Goal: Transaction & Acquisition: Purchase product/service

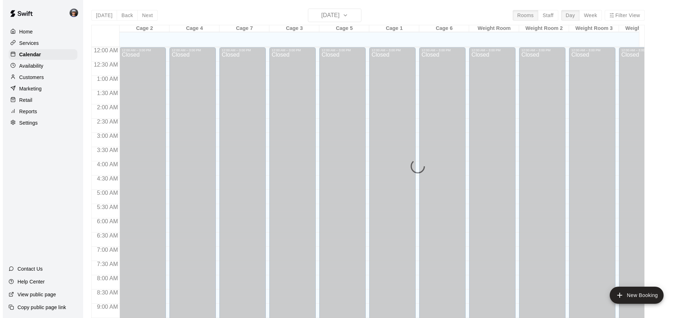
scroll to position [384, 0]
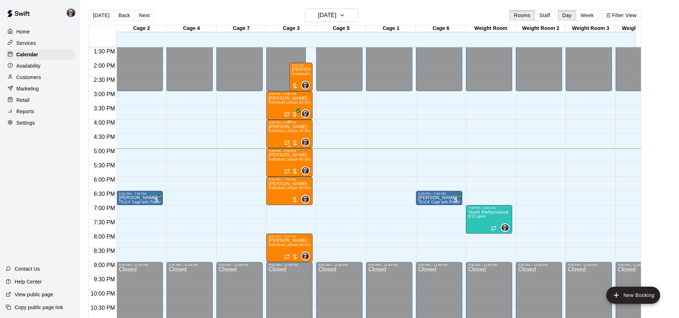
click at [300, 135] on div "[PERSON_NAME] Individual Lesson 60 min" at bounding box center [289, 283] width 42 height 318
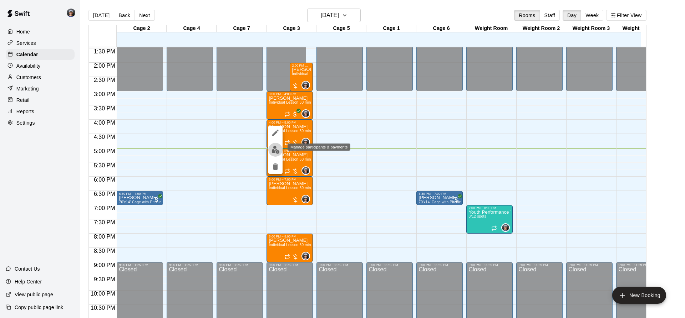
click at [278, 147] on img "edit" at bounding box center [275, 150] width 8 height 8
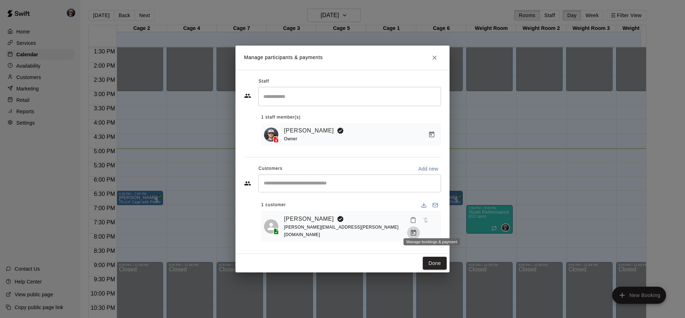
click at [420, 227] on button "Manage bookings & payment" at bounding box center [413, 233] width 13 height 13
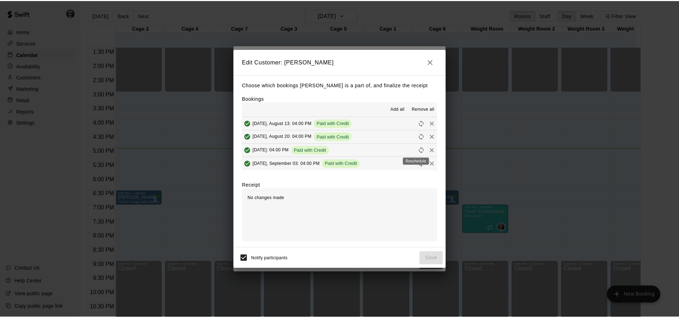
scroll to position [36, 0]
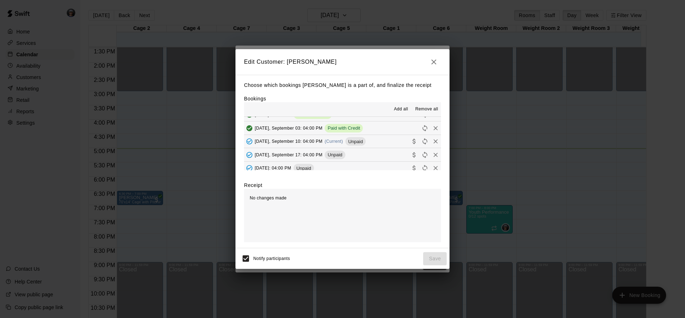
click at [379, 142] on button "[DATE], September 10: 04:00 PM (Current) Unpaid" at bounding box center [342, 141] width 197 height 13
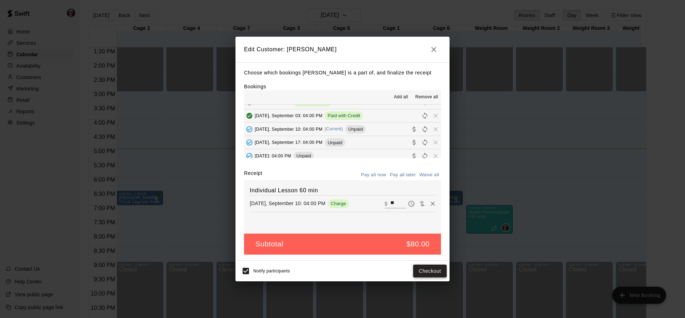
click at [429, 269] on button "Checkout" at bounding box center [430, 271] width 34 height 13
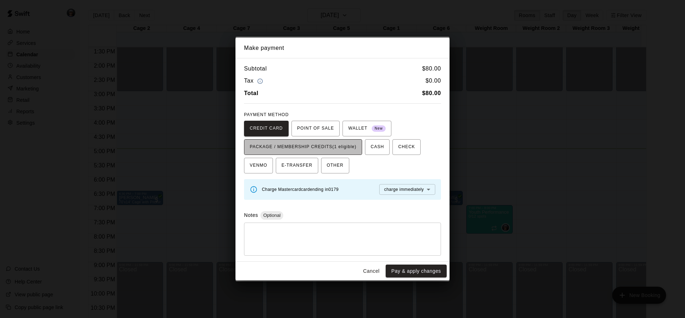
click at [344, 154] on button "PACKAGE / MEMBERSHIP CREDITS (1 eligible)" at bounding box center [303, 147] width 118 height 16
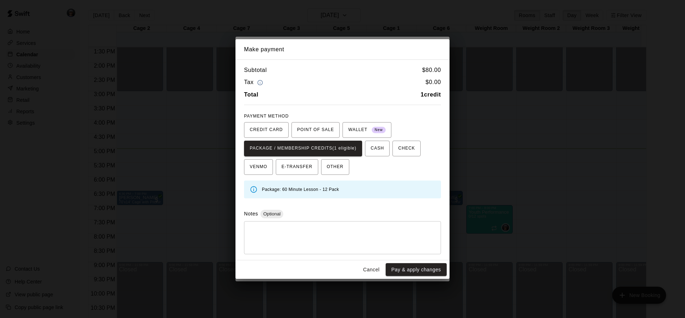
click at [406, 269] on button "Pay & apply changes" at bounding box center [415, 269] width 61 height 13
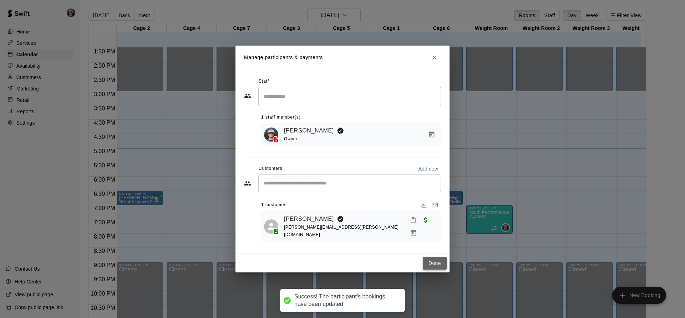
drag, startPoint x: 430, startPoint y: 262, endPoint x: 399, endPoint y: 258, distance: 31.0
click at [429, 262] on button "Done" at bounding box center [435, 263] width 24 height 13
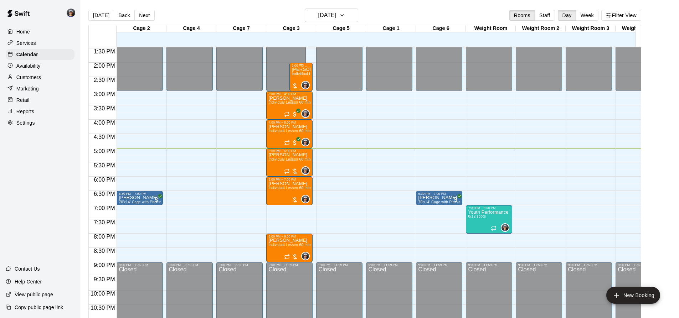
click at [291, 77] on div "2:00 PM – 3:00 PM [PERSON_NAME] Individual Lesson 60 min 0" at bounding box center [301, 77] width 23 height 29
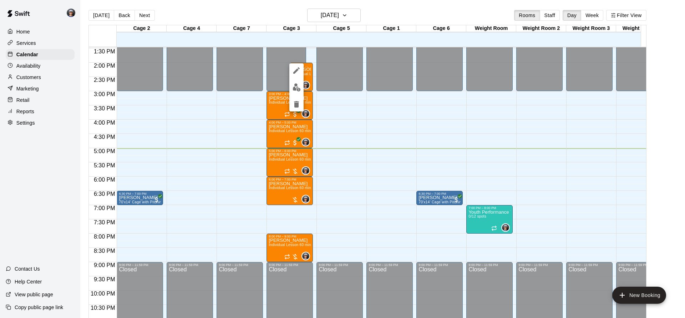
click at [298, 97] on div at bounding box center [296, 87] width 14 height 48
drag, startPoint x: 301, startPoint y: 147, endPoint x: 296, endPoint y: 156, distance: 10.9
click at [301, 148] on div at bounding box center [342, 159] width 685 height 318
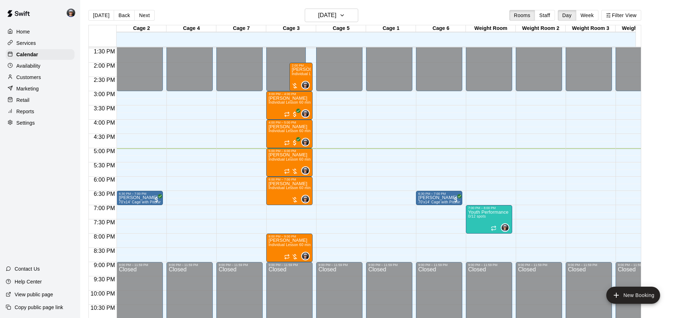
drag, startPoint x: 587, startPoint y: 17, endPoint x: 576, endPoint y: 24, distance: 13.2
click at [587, 17] on button "Week" at bounding box center [587, 15] width 22 height 11
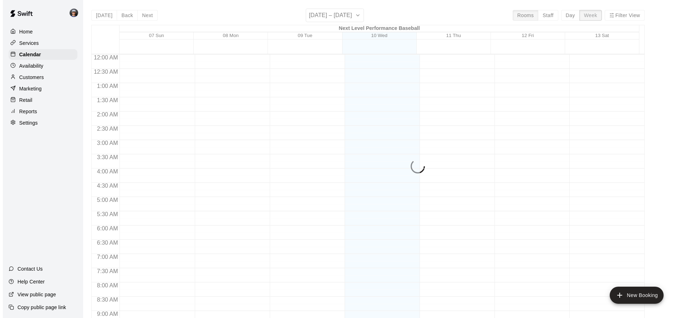
scroll to position [414, 0]
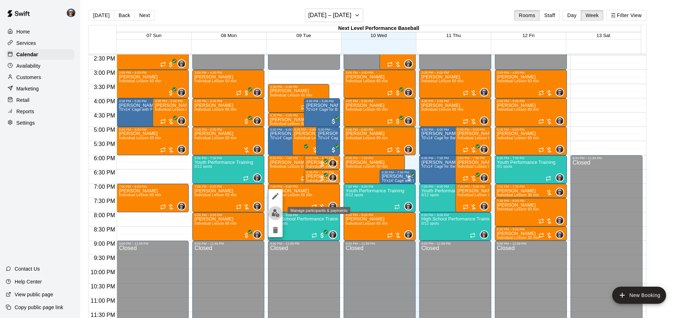
click at [276, 215] on img "edit" at bounding box center [275, 213] width 8 height 8
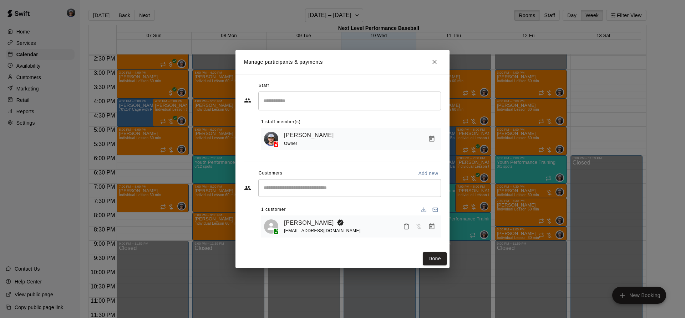
click at [433, 225] on icon "Manage bookings & payment" at bounding box center [431, 227] width 5 height 6
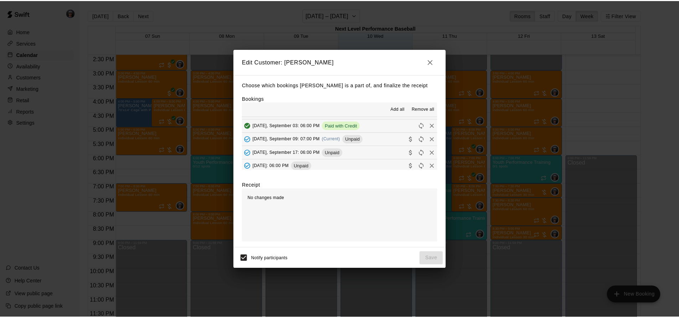
scroll to position [0, 0]
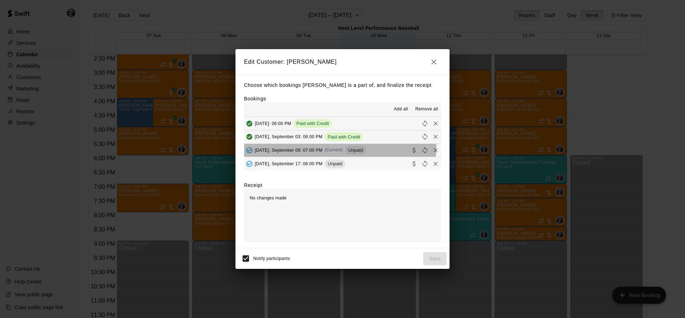
click at [332, 148] on div "[DATE], September 09: 07:00 PM (Current) Unpaid" at bounding box center [305, 150] width 122 height 11
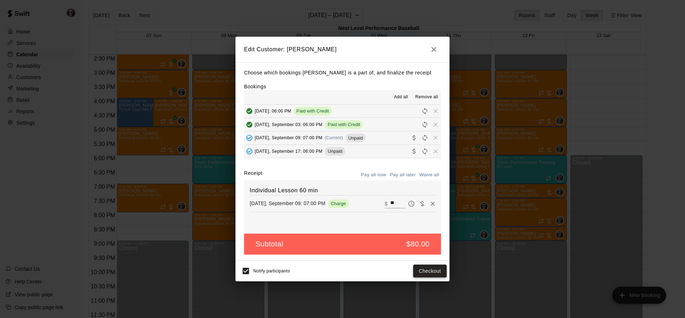
click at [430, 272] on button "Checkout" at bounding box center [430, 271] width 34 height 13
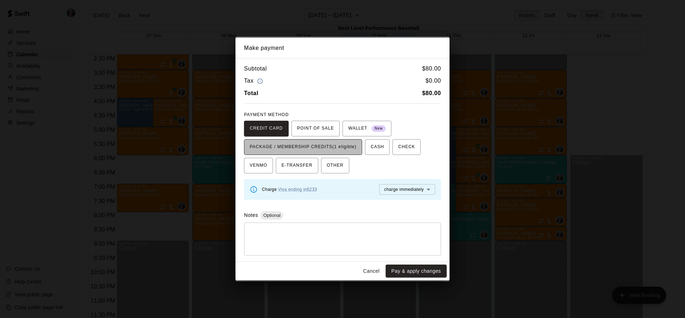
click at [356, 149] on span "PACKAGE / MEMBERSHIP CREDITS (1 eligible)" at bounding box center [303, 147] width 107 height 11
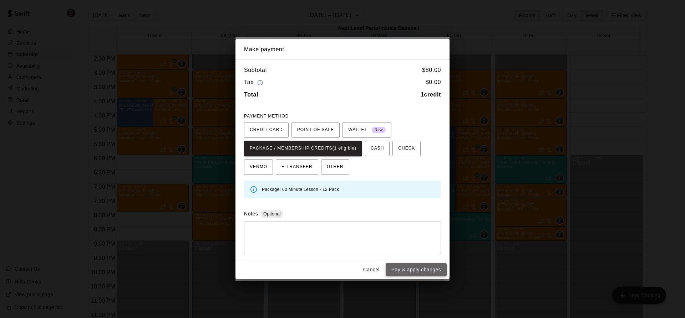
click at [426, 274] on button "Pay & apply changes" at bounding box center [415, 269] width 61 height 13
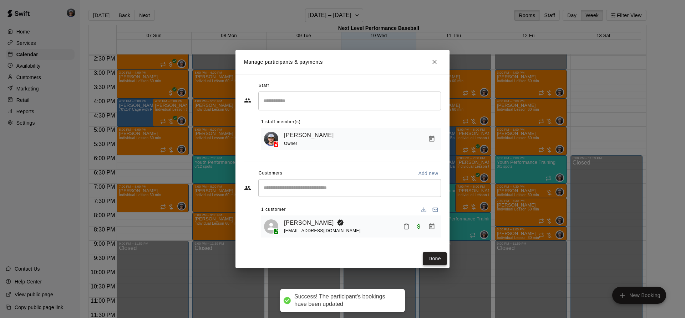
click at [427, 260] on button "Done" at bounding box center [435, 258] width 24 height 13
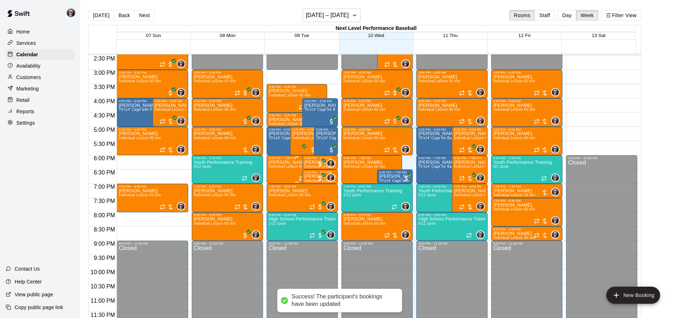
click at [288, 176] on div "[PERSON_NAME] Individual Lesson 60 min" at bounding box center [290, 319] width 42 height 318
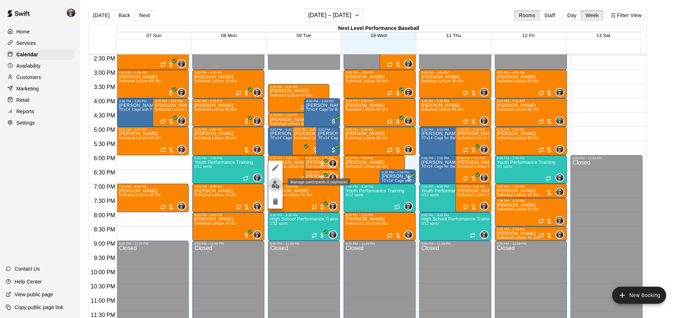
click at [279, 187] on img "edit" at bounding box center [275, 185] width 8 height 8
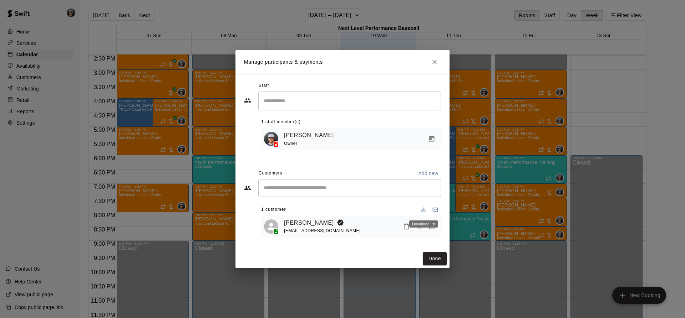
click at [431, 229] on icon "Manage bookings & payment" at bounding box center [431, 226] width 7 height 7
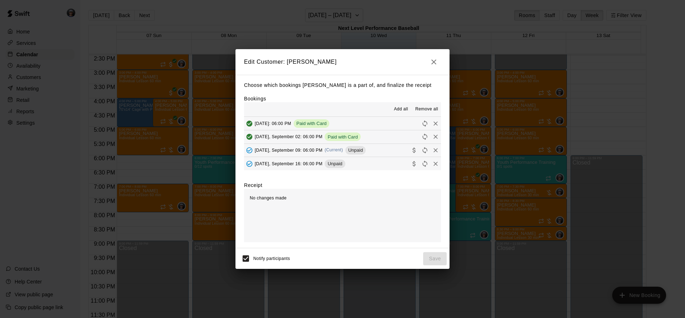
click at [362, 151] on span "Unpaid" at bounding box center [355, 150] width 20 height 5
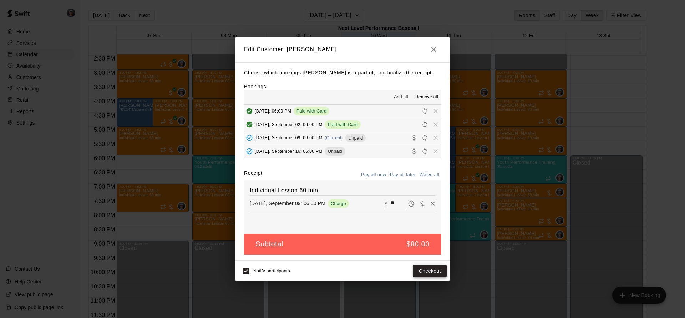
click at [417, 272] on button "Checkout" at bounding box center [430, 271] width 34 height 13
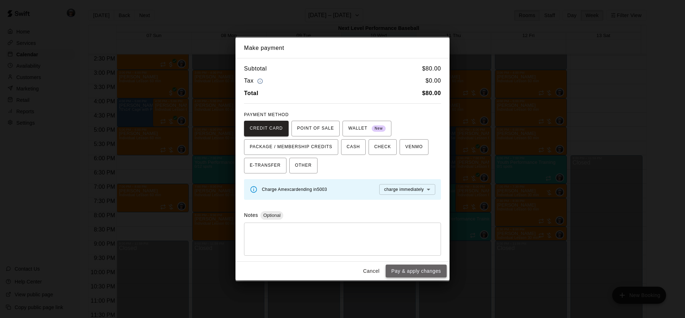
click at [410, 272] on button "Pay & apply changes" at bounding box center [415, 271] width 61 height 13
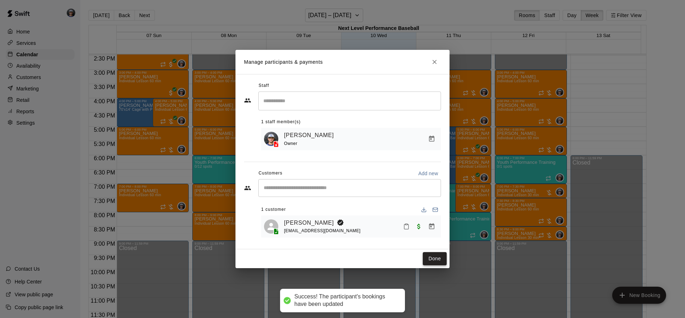
click at [427, 263] on button "Done" at bounding box center [435, 258] width 24 height 13
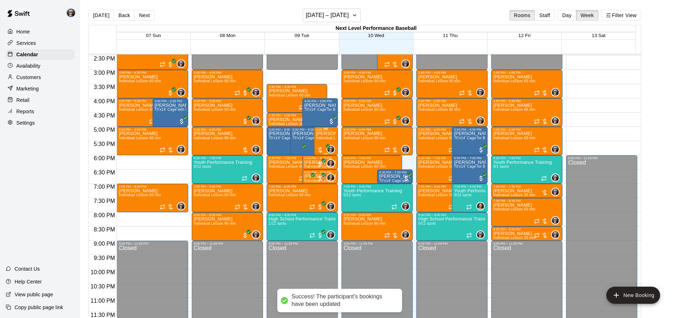
click at [329, 134] on p "[PERSON_NAME]" at bounding box center [326, 134] width 20 height 0
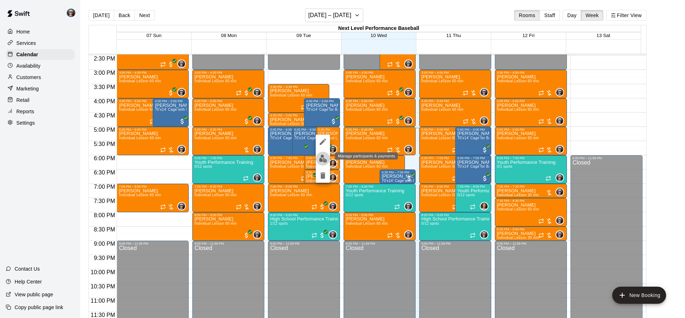
click at [321, 154] on button "edit" at bounding box center [323, 159] width 14 height 14
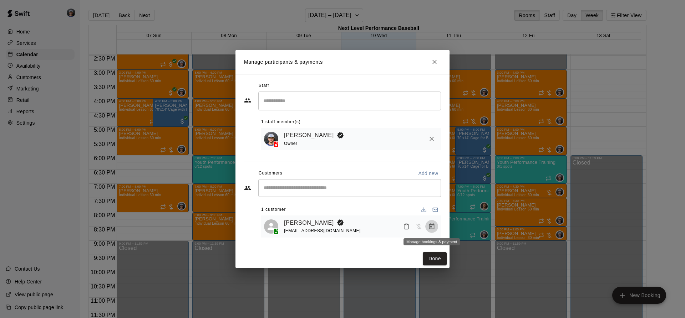
click at [432, 225] on icon "Manage bookings & payment" at bounding box center [431, 227] width 5 height 6
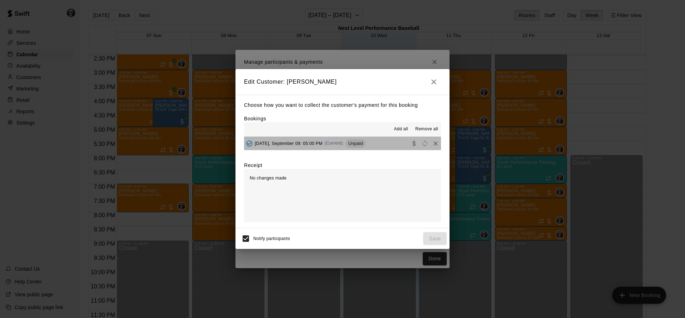
click at [357, 148] on div "[DATE], September 09: 05:00 PM (Current) Unpaid" at bounding box center [305, 143] width 122 height 11
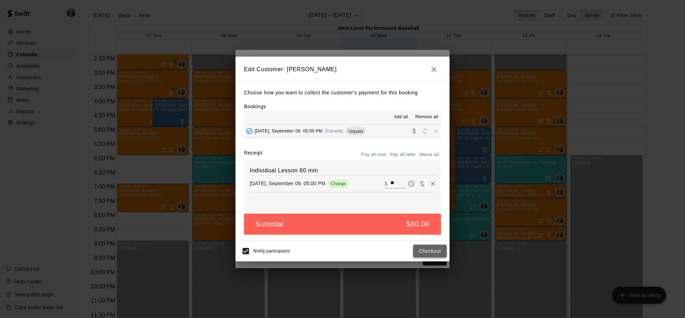
click at [417, 253] on button "Checkout" at bounding box center [430, 251] width 34 height 13
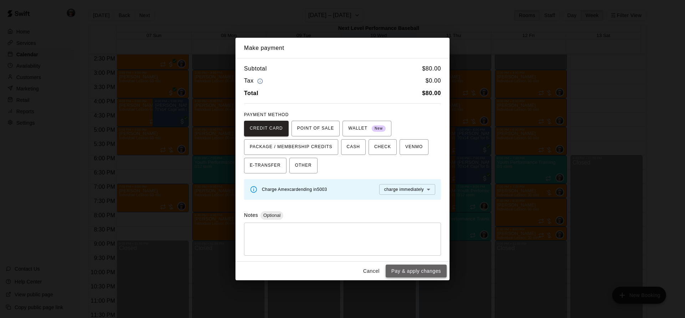
click at [418, 271] on button "Pay & apply changes" at bounding box center [415, 271] width 61 height 13
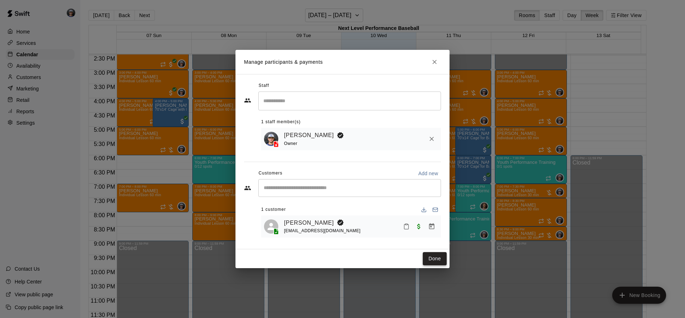
click at [434, 262] on button "Done" at bounding box center [435, 258] width 24 height 13
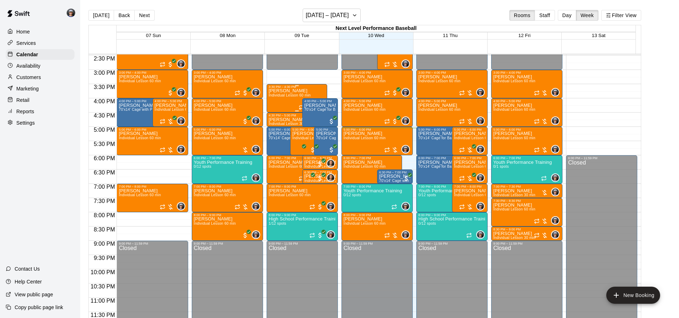
click at [285, 97] on span "Individual Lesson 60 min" at bounding box center [290, 95] width 42 height 4
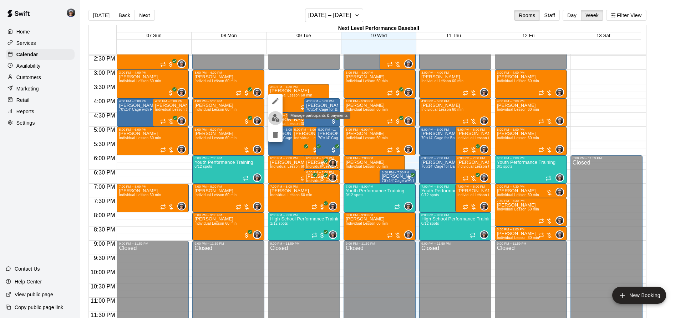
click at [274, 114] on img "edit" at bounding box center [275, 118] width 8 height 8
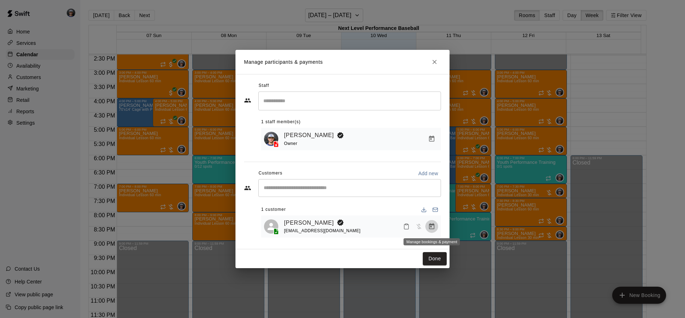
click at [435, 225] on button "Manage bookings & payment" at bounding box center [431, 226] width 13 height 13
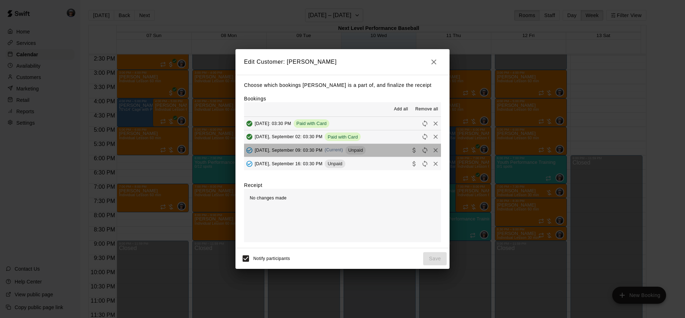
click at [359, 149] on span "Unpaid" at bounding box center [355, 150] width 20 height 5
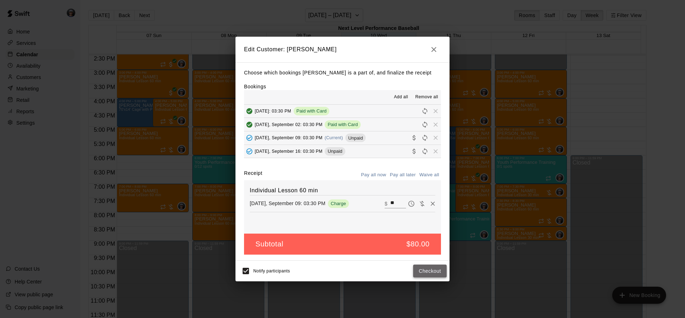
click at [420, 272] on button "Checkout" at bounding box center [430, 271] width 34 height 13
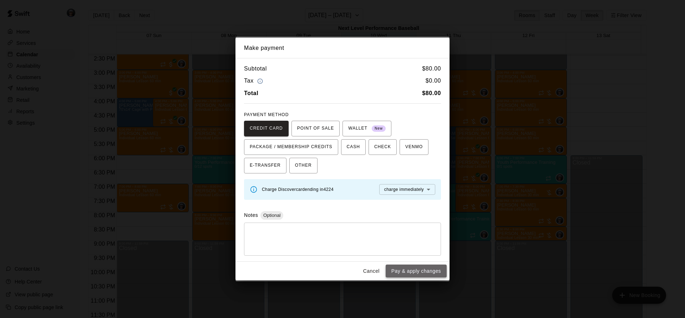
click at [419, 275] on button "Pay & apply changes" at bounding box center [415, 271] width 61 height 13
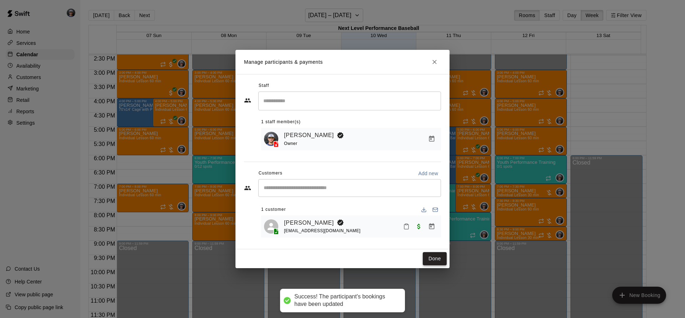
click at [431, 258] on button "Done" at bounding box center [435, 258] width 24 height 13
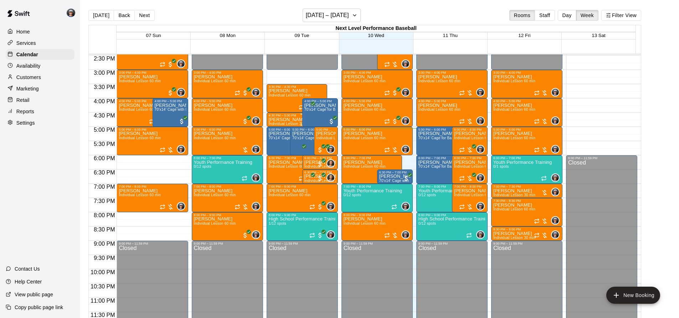
click at [282, 120] on p "[PERSON_NAME]" at bounding box center [290, 120] width 42 height 0
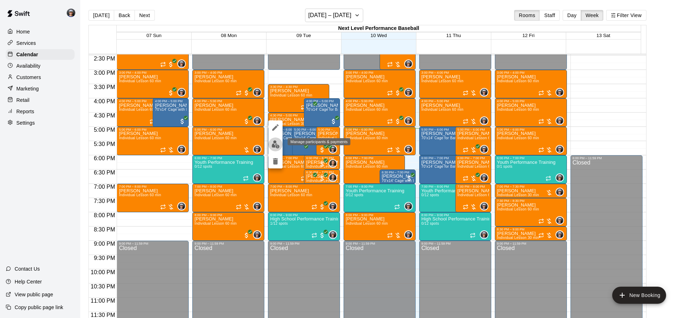
click at [275, 142] on img "edit" at bounding box center [275, 144] width 8 height 8
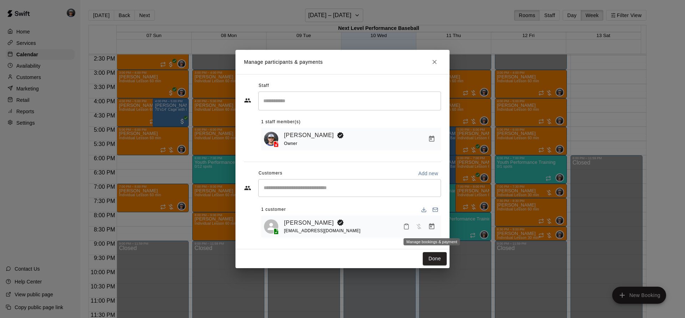
click at [433, 229] on icon "Manage bookings & payment" at bounding box center [431, 226] width 7 height 7
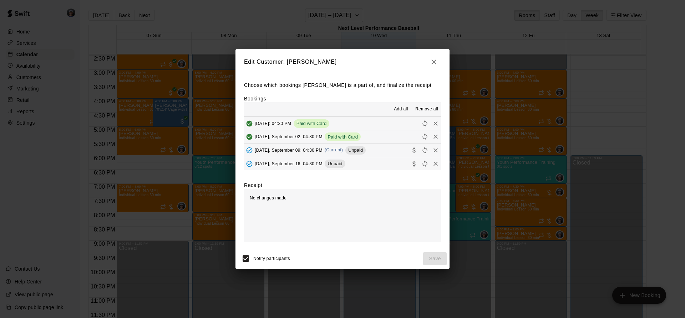
click at [322, 150] on span "[DATE], September 09: 04:30 PM" at bounding box center [289, 150] width 68 height 5
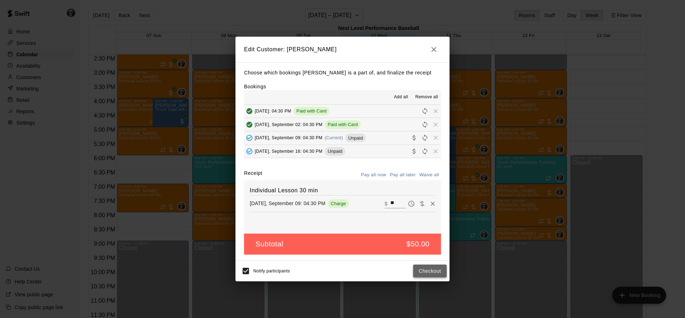
click at [428, 270] on button "Checkout" at bounding box center [430, 271] width 34 height 13
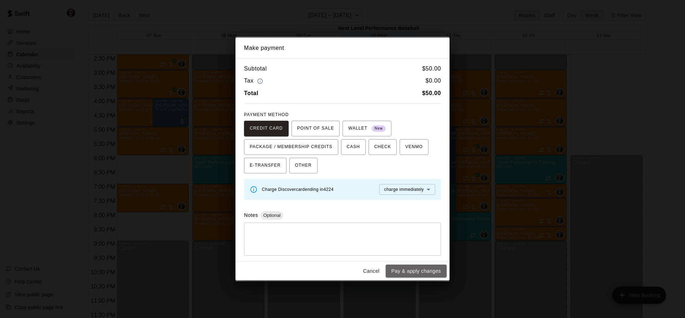
click at [428, 270] on button "Pay & apply changes" at bounding box center [415, 271] width 61 height 13
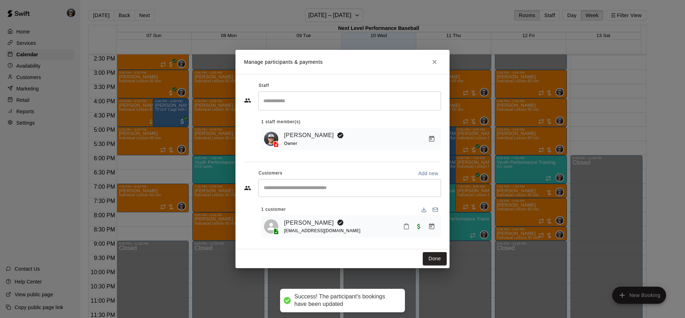
click at [430, 266] on button "Done" at bounding box center [435, 258] width 24 height 13
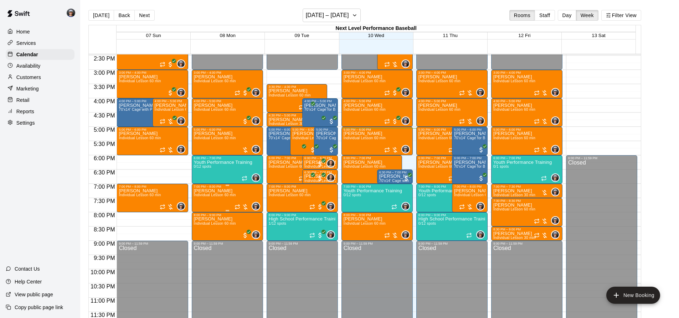
click at [225, 197] on span "Individual Lesson 60 min" at bounding box center [215, 195] width 42 height 4
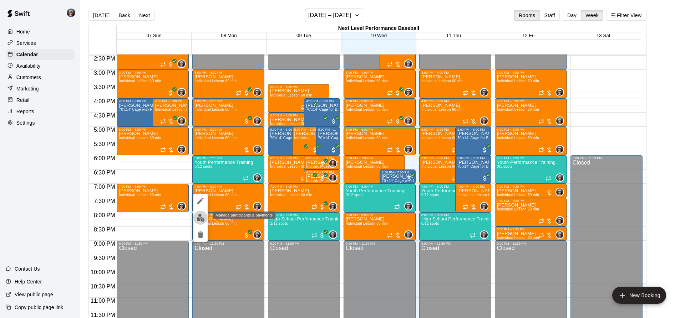
click at [204, 216] on button "edit" at bounding box center [200, 218] width 14 height 14
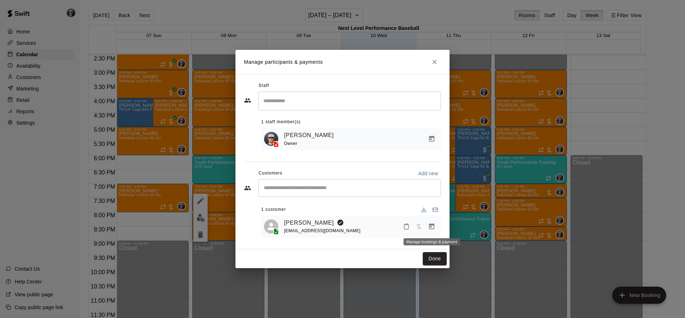
click at [434, 232] on button "Manage bookings & payment" at bounding box center [431, 226] width 13 height 13
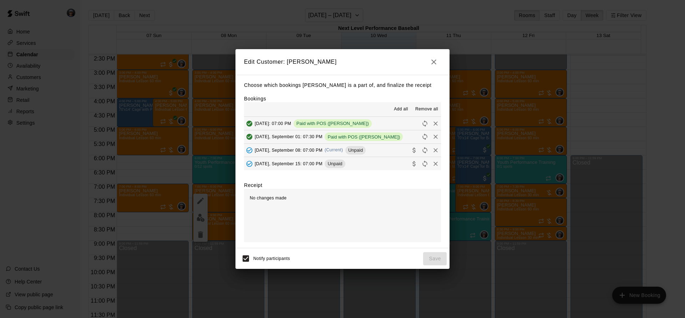
click at [338, 147] on div "[DATE], September 08: 07:00 PM (Current) Unpaid" at bounding box center [305, 150] width 122 height 11
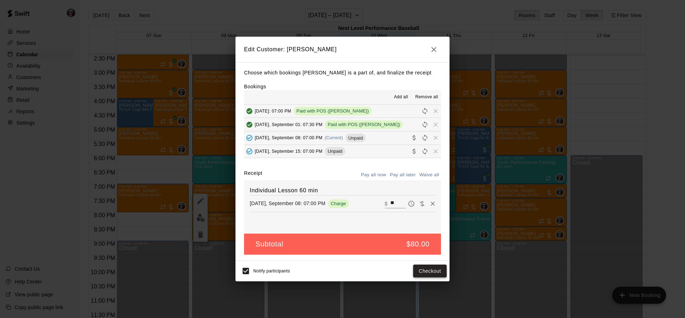
click at [429, 272] on button "Checkout" at bounding box center [430, 271] width 34 height 13
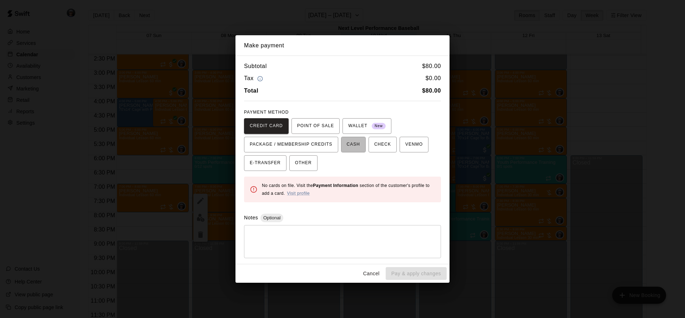
drag, startPoint x: 352, startPoint y: 147, endPoint x: 363, endPoint y: 188, distance: 42.5
click at [351, 148] on span "CASH" at bounding box center [353, 144] width 13 height 11
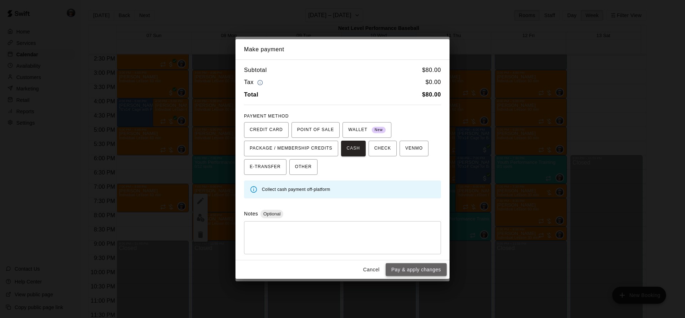
click at [414, 272] on button "Pay & apply changes" at bounding box center [415, 269] width 61 height 13
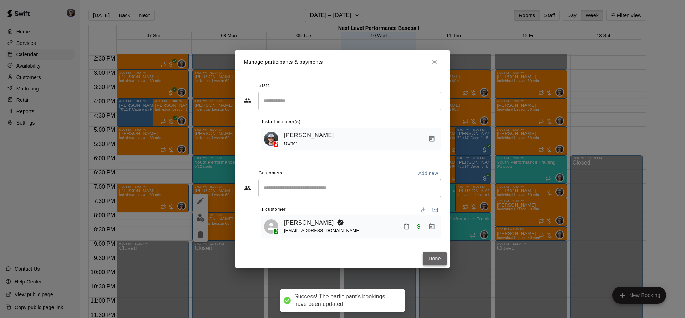
click at [427, 261] on button "Done" at bounding box center [435, 258] width 24 height 13
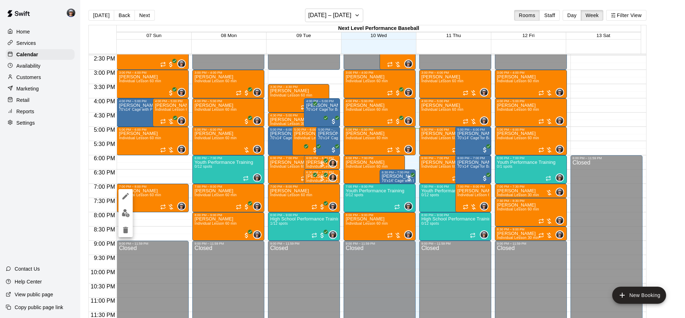
click at [130, 211] on button "edit" at bounding box center [125, 213] width 14 height 14
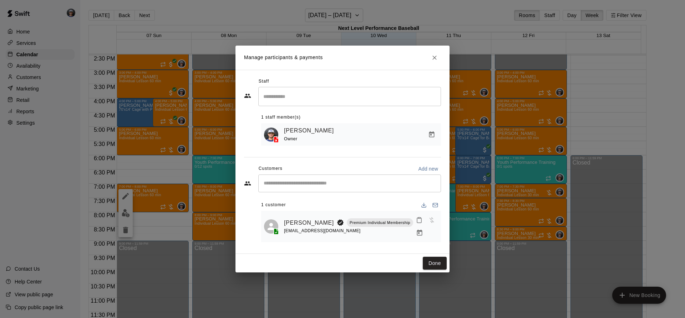
click at [426, 227] on button "Manage bookings & payment" at bounding box center [419, 233] width 13 height 13
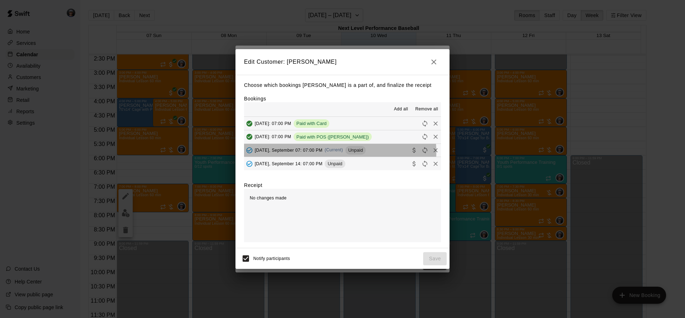
click at [334, 153] on span "(Current)" at bounding box center [333, 150] width 19 height 5
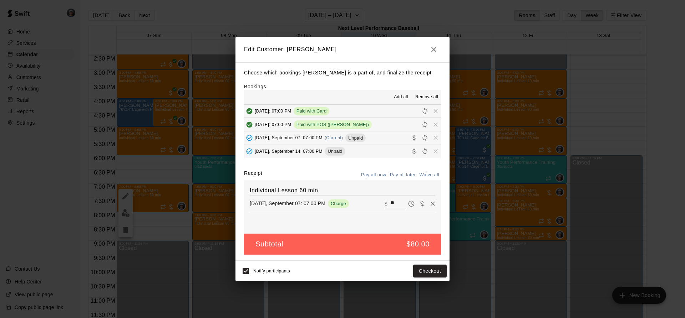
click at [431, 263] on div "Notify participants Checkout" at bounding box center [342, 271] width 214 height 21
click at [426, 273] on button "Checkout" at bounding box center [430, 271] width 34 height 13
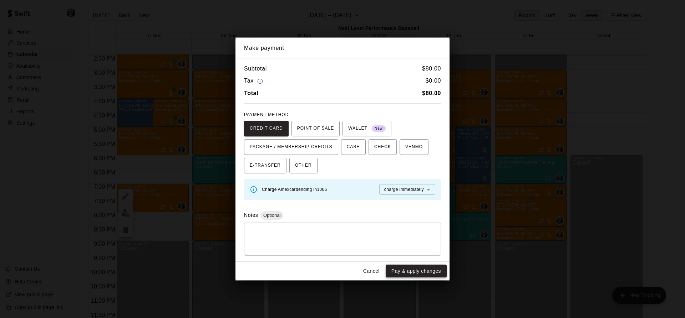
click at [406, 275] on button "Pay & apply changes" at bounding box center [415, 271] width 61 height 13
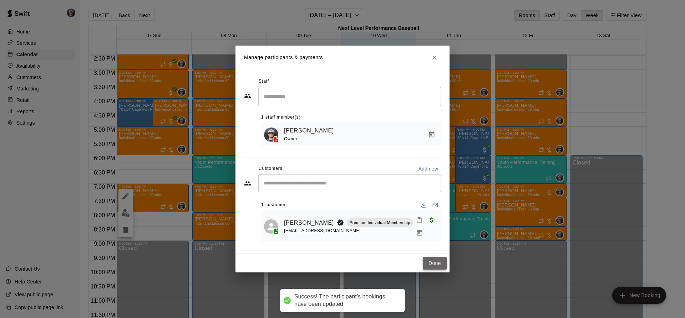
click at [427, 257] on button "Done" at bounding box center [435, 263] width 24 height 13
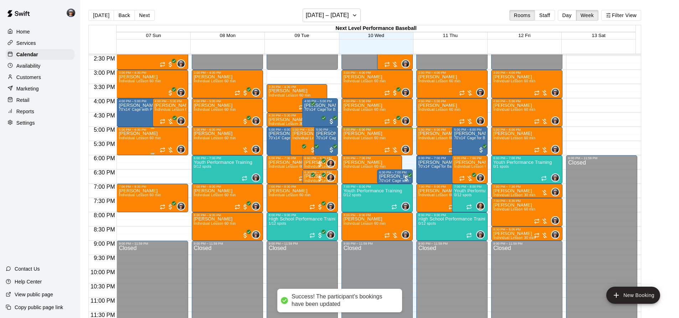
click at [154, 139] on span "Individual Lesson 60 min" at bounding box center [140, 138] width 42 height 4
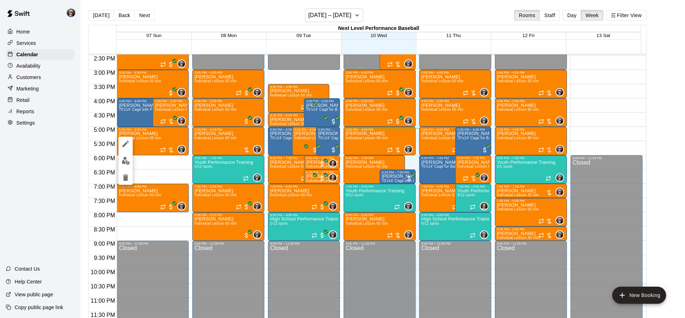
click at [124, 161] on img "edit" at bounding box center [126, 161] width 8 height 8
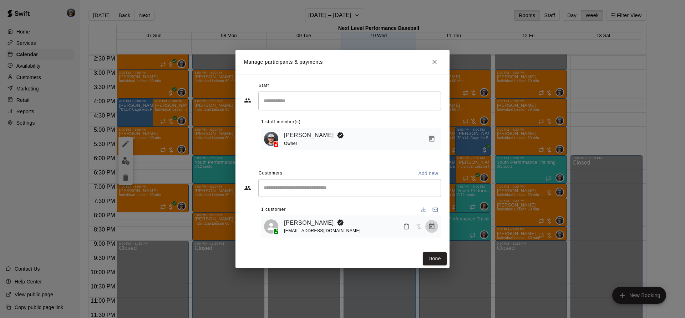
click at [432, 230] on icon "Manage bookings & payment" at bounding box center [431, 227] width 5 height 6
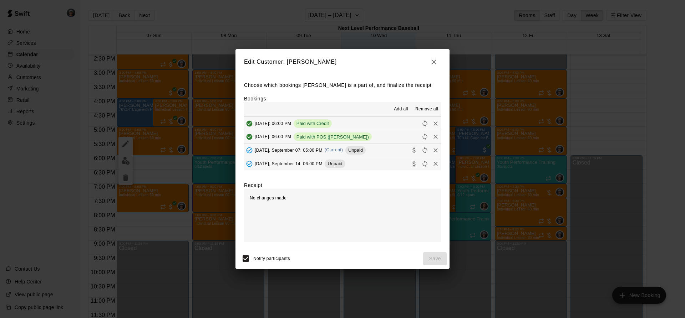
drag, startPoint x: 339, startPoint y: 150, endPoint x: 343, endPoint y: 153, distance: 3.9
click at [339, 150] on span "(Current)" at bounding box center [333, 150] width 19 height 5
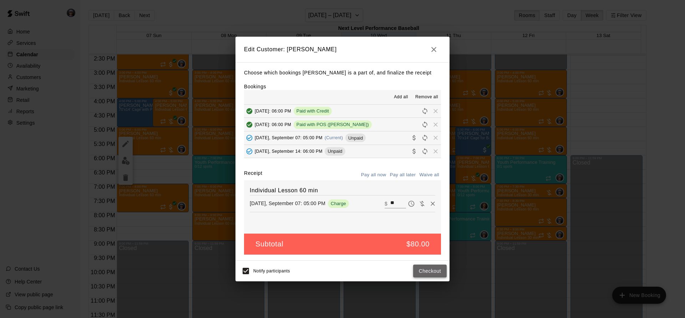
click at [430, 268] on button "Checkout" at bounding box center [430, 271] width 34 height 13
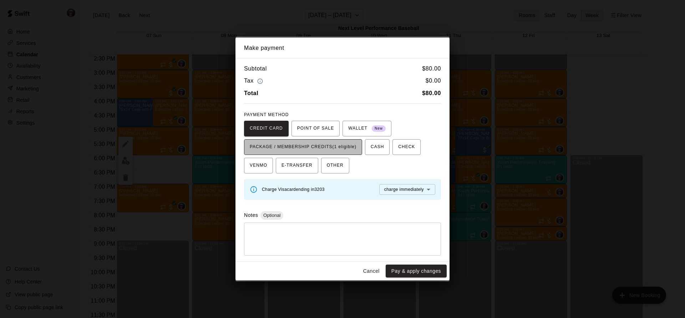
click at [329, 140] on button "PACKAGE / MEMBERSHIP CREDITS (1 eligible)" at bounding box center [303, 147] width 118 height 16
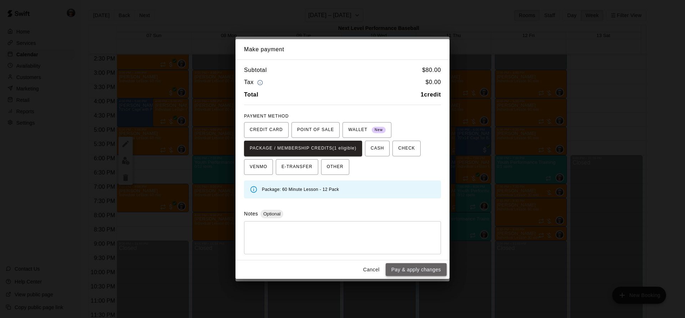
click at [400, 267] on button "Pay & apply changes" at bounding box center [415, 269] width 61 height 13
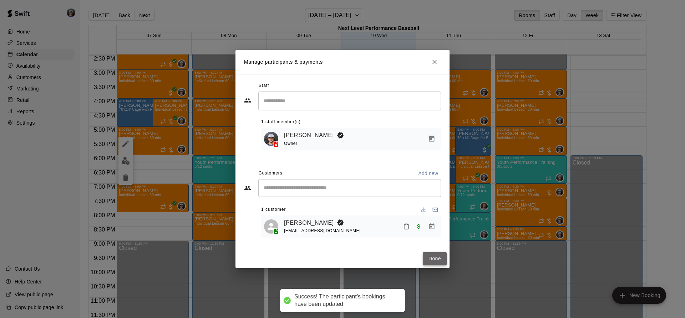
click at [423, 258] on button "Done" at bounding box center [435, 258] width 24 height 13
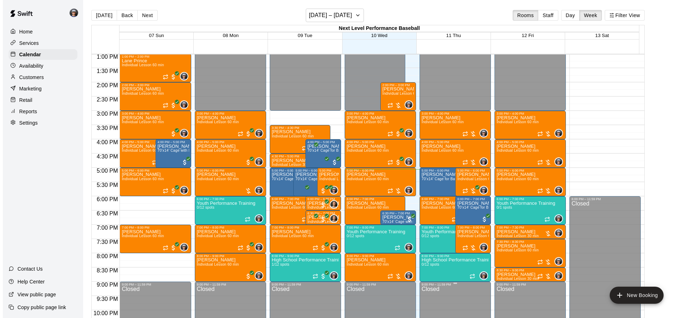
scroll to position [378, 0]
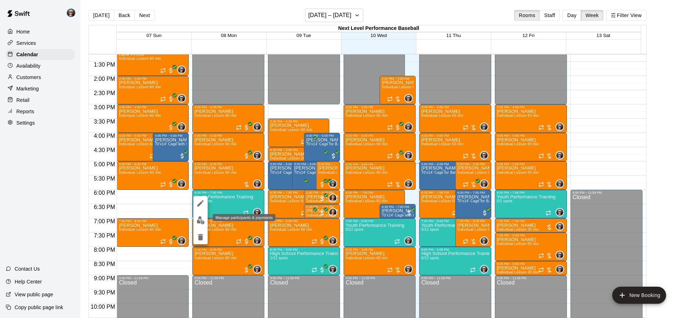
click at [196, 220] on img "edit" at bounding box center [200, 220] width 8 height 8
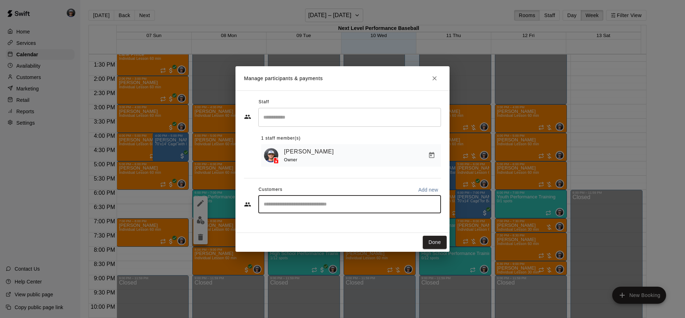
click at [316, 205] on input "Start typing to search customers..." at bounding box center [349, 204] width 176 height 7
type input "***"
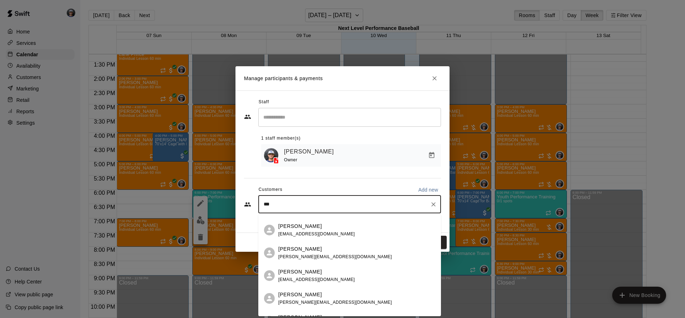
scroll to position [35, 0]
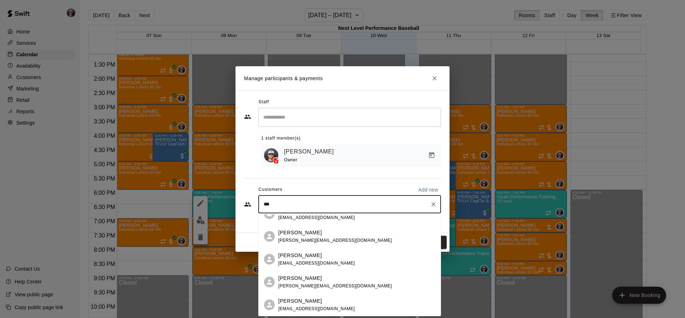
click at [305, 285] on span "[PERSON_NAME][EMAIL_ADDRESS][DOMAIN_NAME]" at bounding box center [334, 286] width 113 height 5
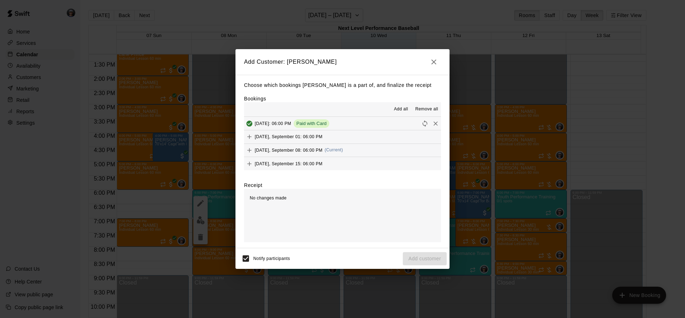
click at [365, 148] on button "[DATE], September 08: 06:00 PM (Current)" at bounding box center [342, 150] width 197 height 13
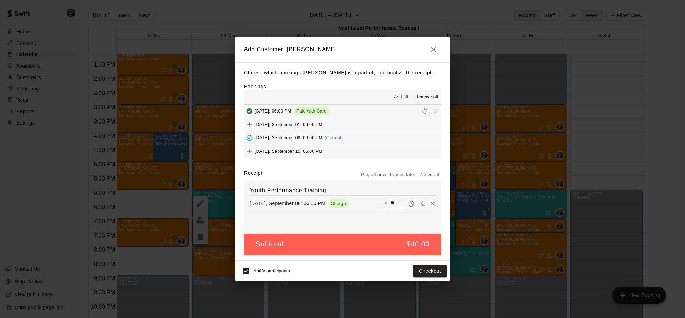
drag, startPoint x: 394, startPoint y: 203, endPoint x: 377, endPoint y: 194, distance: 20.1
click at [377, 196] on div "Youth Performance Training [DATE], September 08: 06:00 PM Charge ​ $ **" at bounding box center [342, 206] width 197 height 53
type input "**"
click at [430, 268] on button "Checkout" at bounding box center [430, 271] width 34 height 13
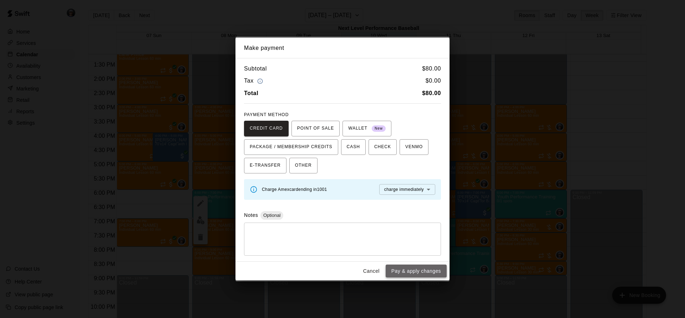
click at [425, 272] on button "Pay & apply changes" at bounding box center [415, 271] width 61 height 13
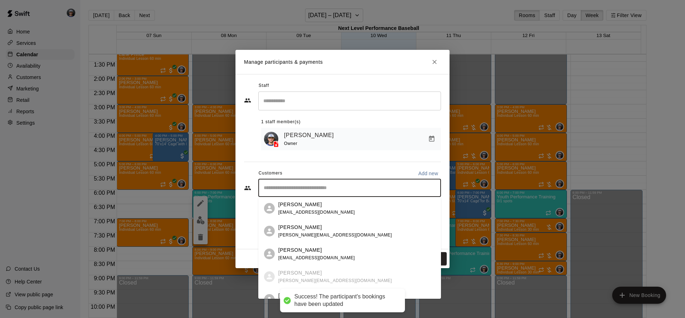
click at [292, 191] on input "Start typing to search customers..." at bounding box center [349, 188] width 176 height 7
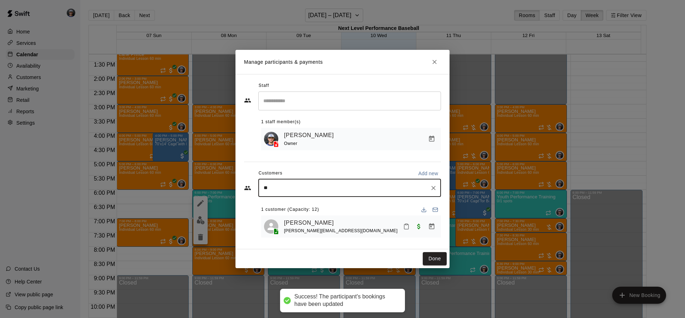
type input "***"
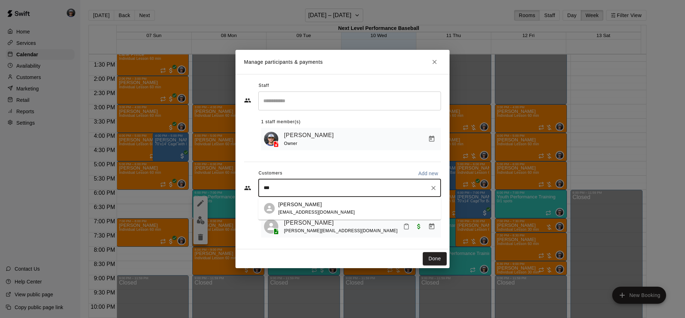
click at [311, 205] on div "[PERSON_NAME]" at bounding box center [316, 204] width 77 height 7
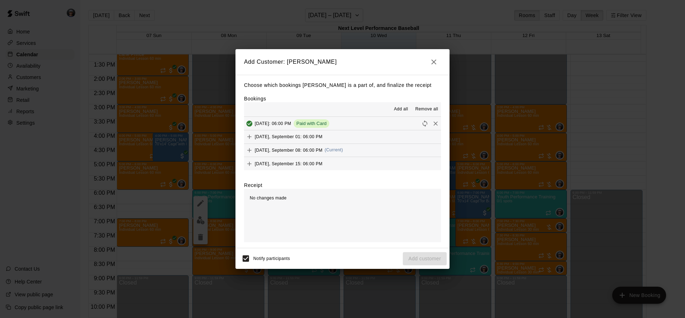
click at [362, 148] on button "[DATE], September 08: 06:00 PM (Current)" at bounding box center [342, 150] width 197 height 13
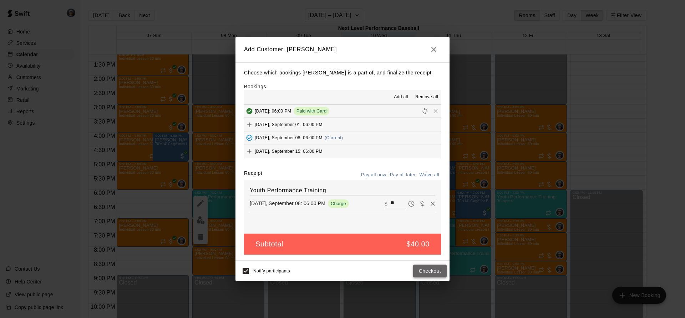
click at [436, 272] on button "Checkout" at bounding box center [430, 271] width 34 height 13
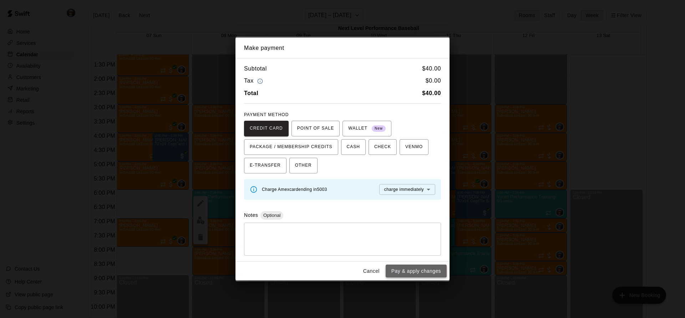
click at [431, 273] on button "Pay & apply changes" at bounding box center [415, 271] width 61 height 13
